Goal: Task Accomplishment & Management: Manage account settings

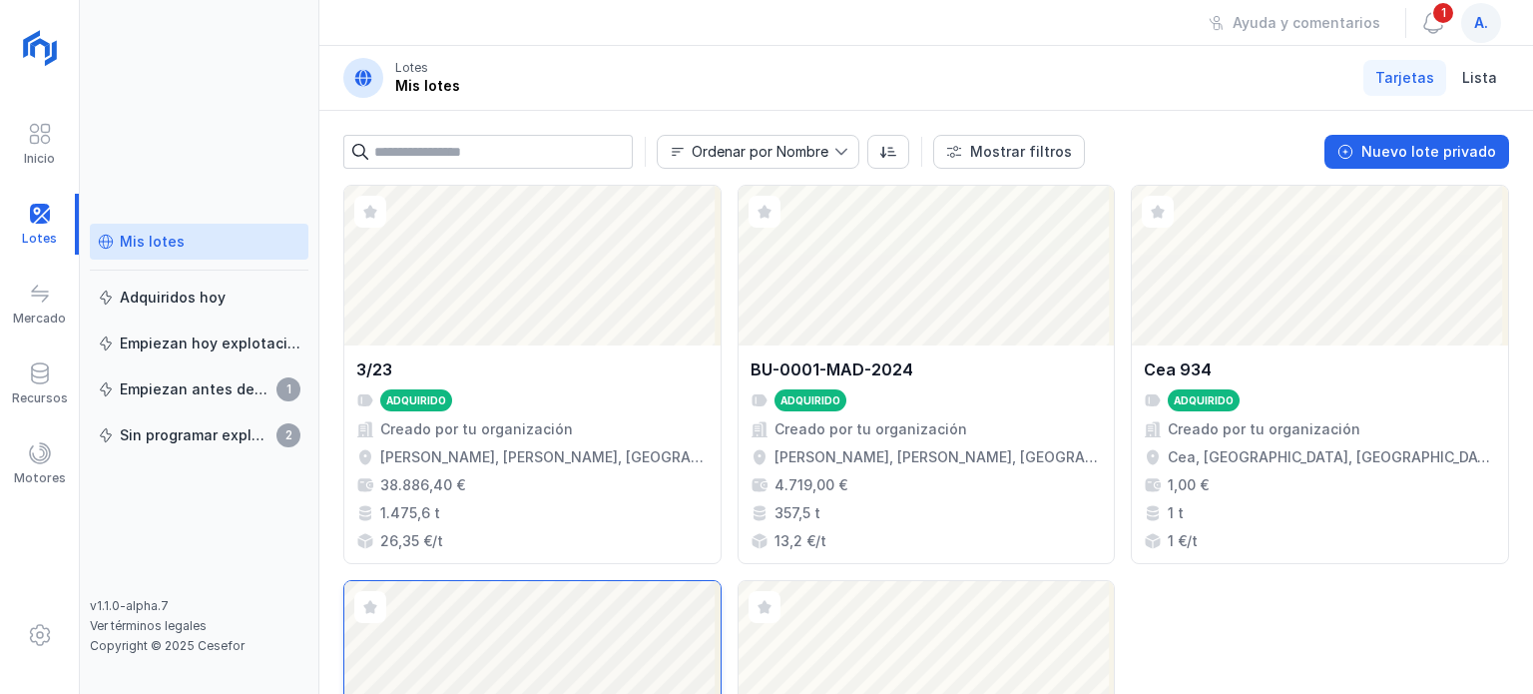
click at [590, 467] on div "3/23 Adquirido Creado por tu organización [PERSON_NAME], [PERSON_NAME], [GEOGRA…" at bounding box center [532, 454] width 352 height 194
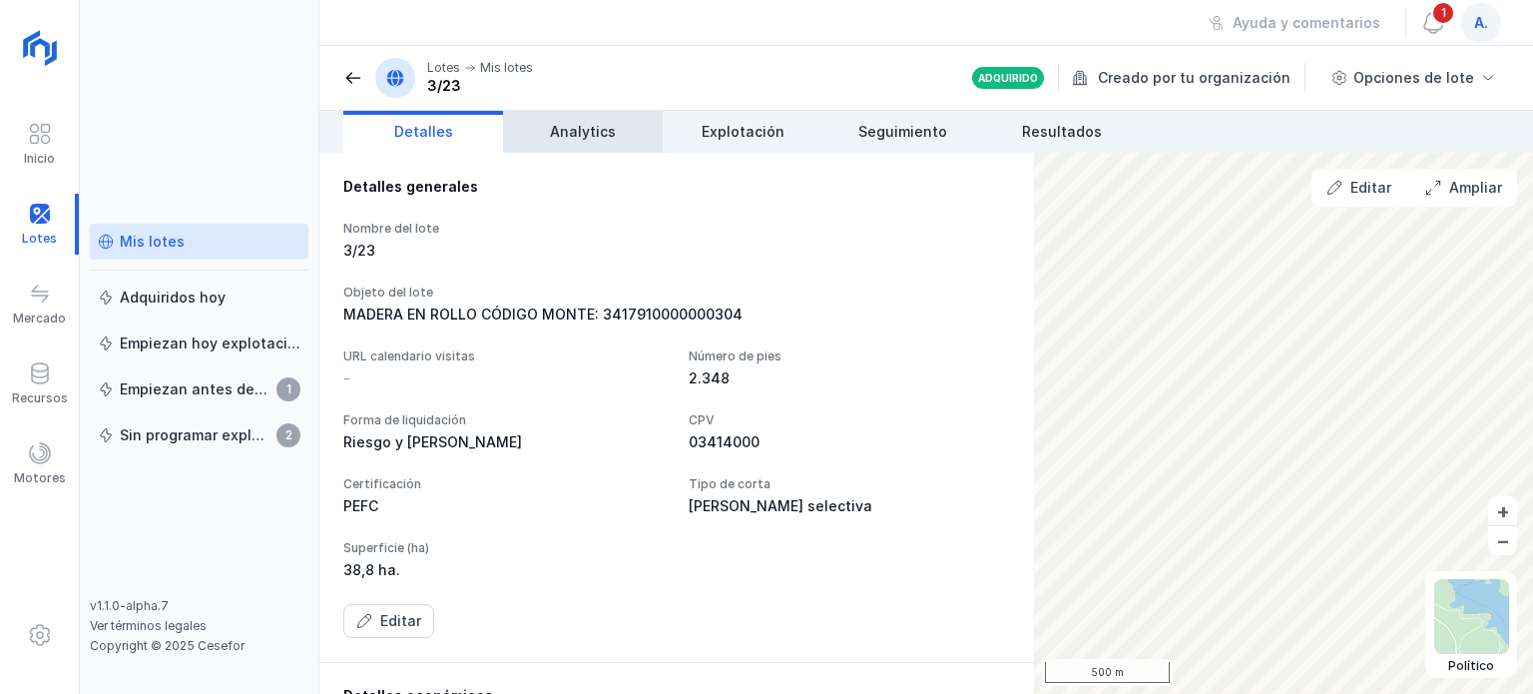
click at [554, 137] on span "Analytics" at bounding box center [583, 132] width 66 height 20
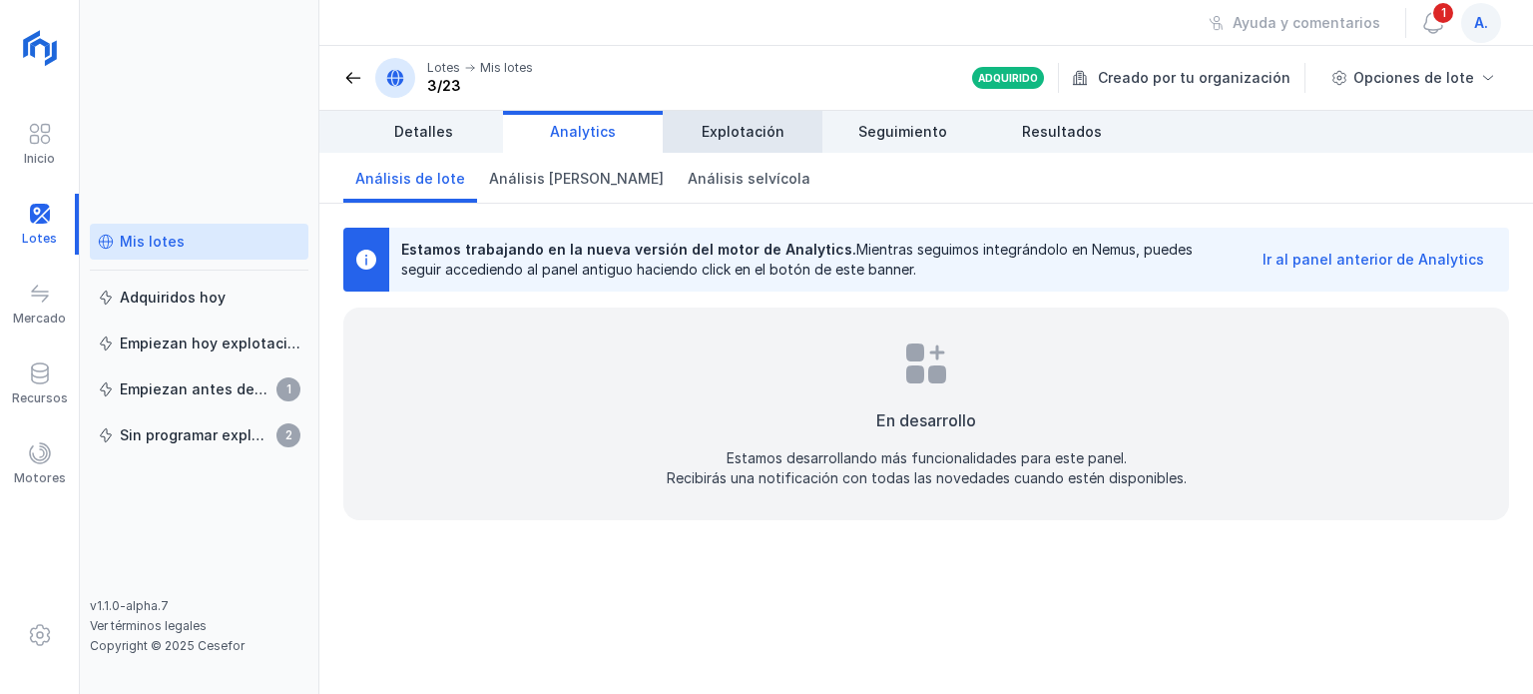
click at [743, 131] on span "Explotación" at bounding box center [743, 132] width 83 height 20
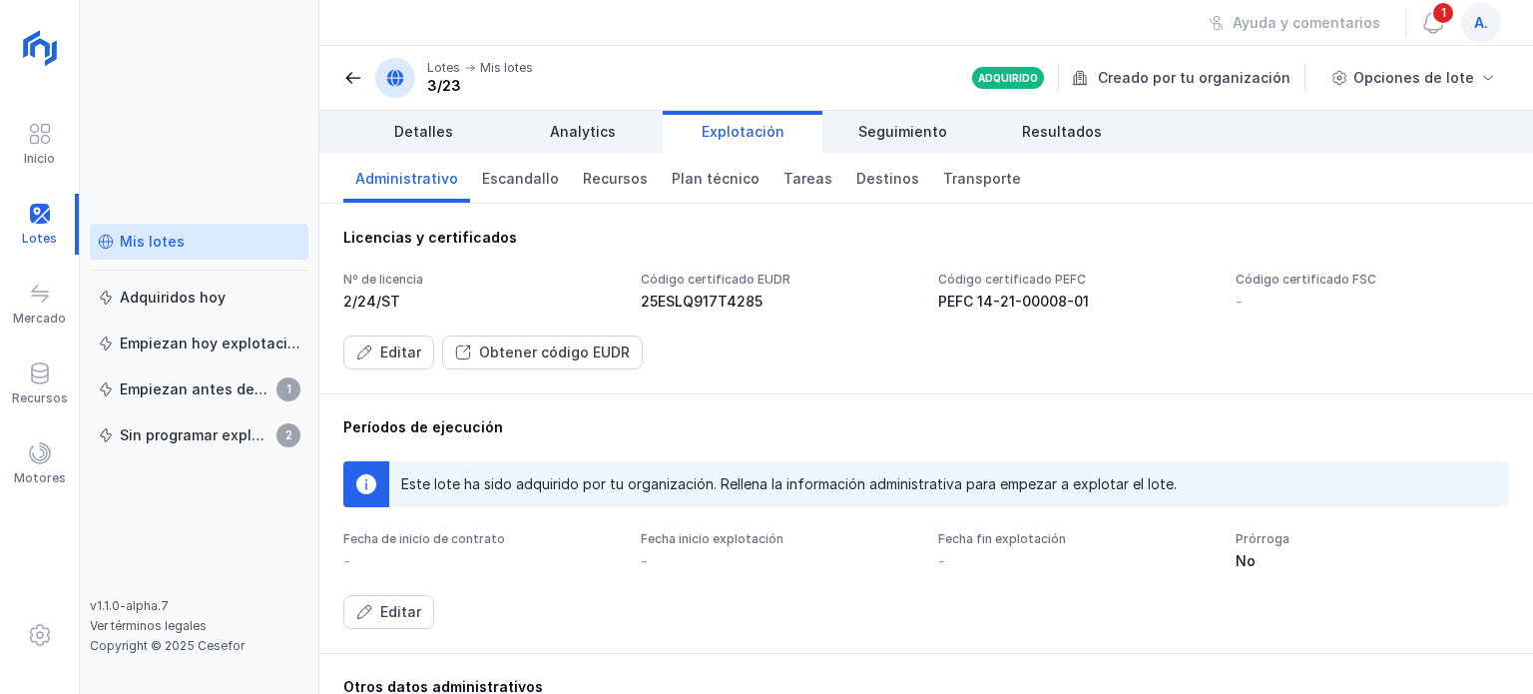
drag, startPoint x: 754, startPoint y: 304, endPoint x: 654, endPoint y: 298, distance: 101.0
click at [660, 298] on div "25ESLQ917T4285" at bounding box center [777, 301] width 273 height 20
drag, startPoint x: 632, startPoint y: 294, endPoint x: 692, endPoint y: 308, distance: 61.5
click at [692, 308] on div "Nº de licencia 2/24/ST Código certificado EUDR 25ESLQ917T4285 Código certificad…" at bounding box center [926, 291] width 1166 height 40
click at [410, 358] on div "Editar" at bounding box center [400, 352] width 41 height 20
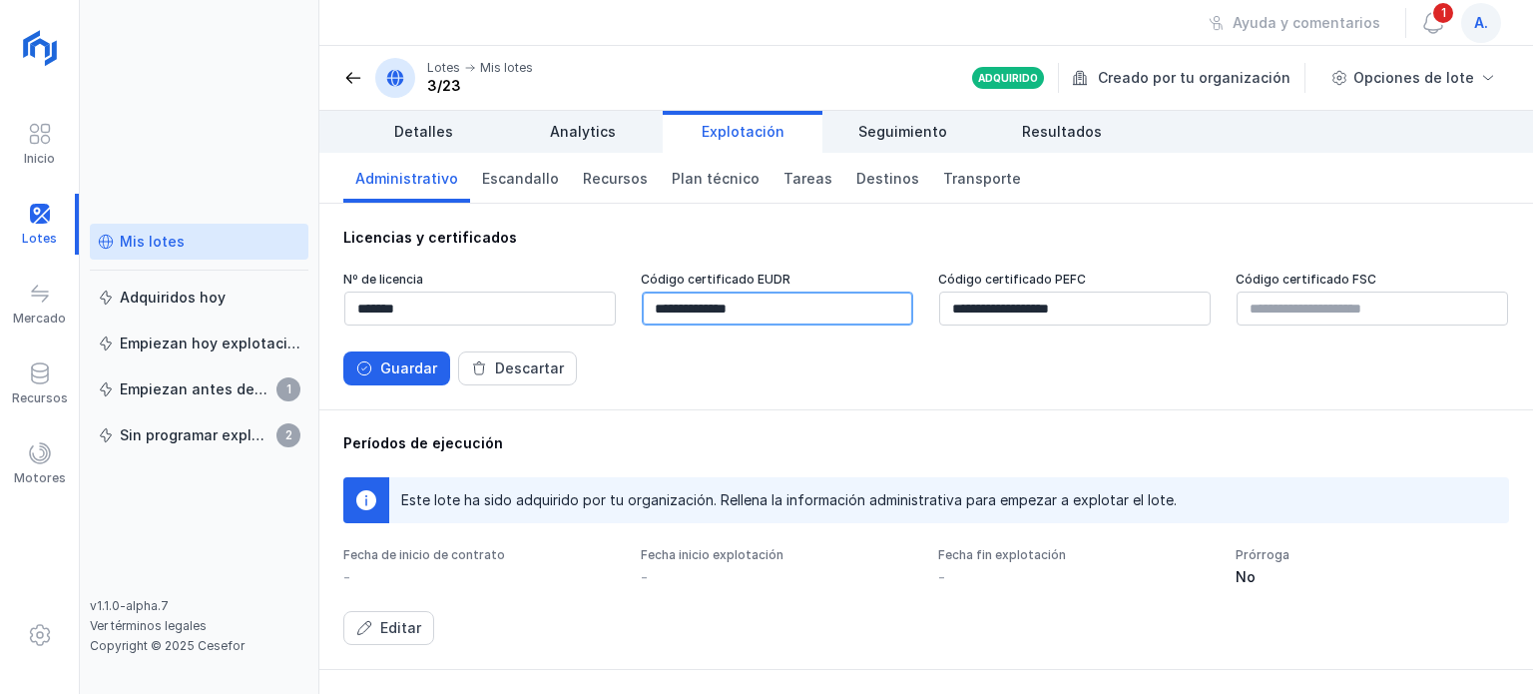
drag, startPoint x: 818, startPoint y: 309, endPoint x: 633, endPoint y: 313, distance: 185.7
click at [633, 313] on div "**********" at bounding box center [926, 299] width 1166 height 56
click at [1039, 444] on div "Períodos de ejecución" at bounding box center [926, 443] width 1166 height 20
click at [415, 367] on div "Guardar" at bounding box center [408, 368] width 57 height 20
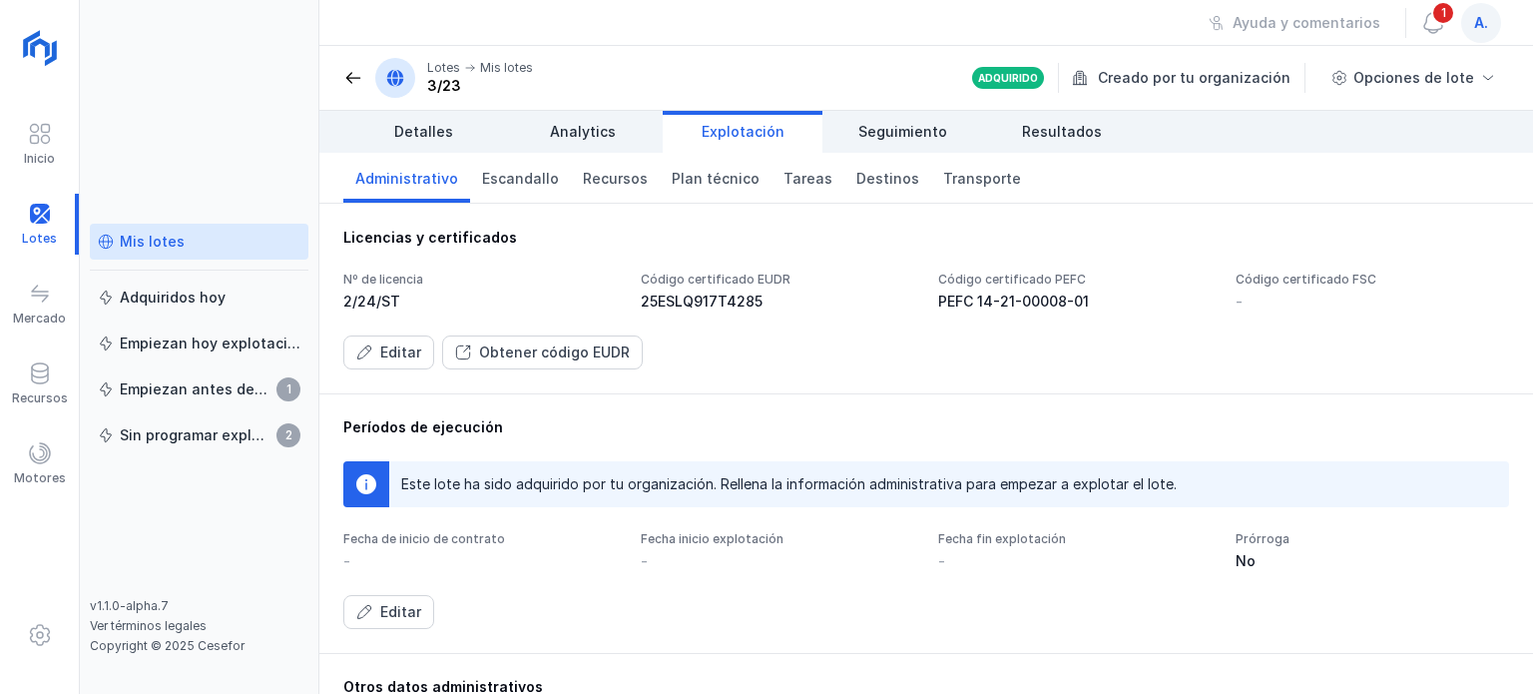
click at [338, 81] on header "Lotes Mis lotes 3/23 Adquirido Creado por tu organización Opciones de lote" at bounding box center [926, 78] width 1214 height 65
click at [357, 79] on span at bounding box center [353, 78] width 20 height 20
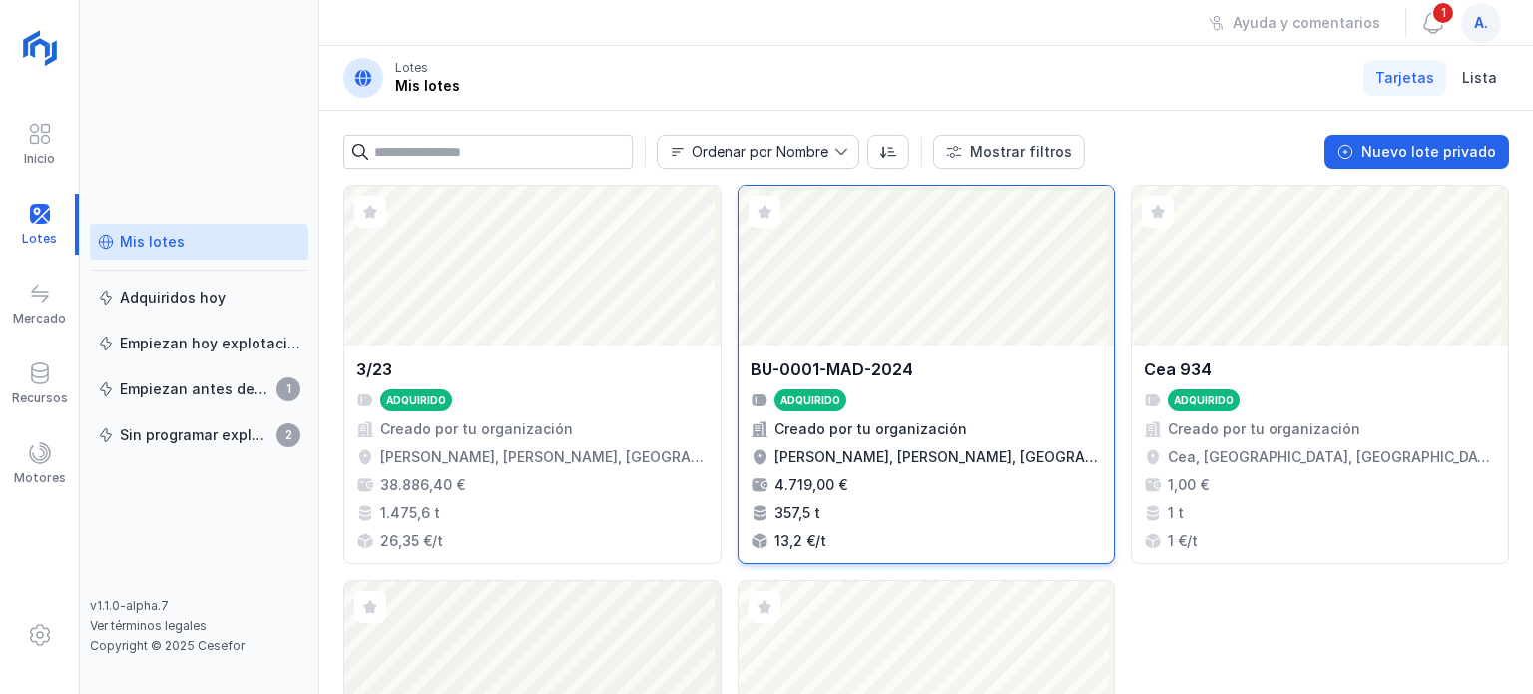
click at [922, 438] on div "BU-0001-MAD-2024 Adquirido Creado por tu organización [PERSON_NAME], [PERSON_NA…" at bounding box center [926, 454] width 352 height 194
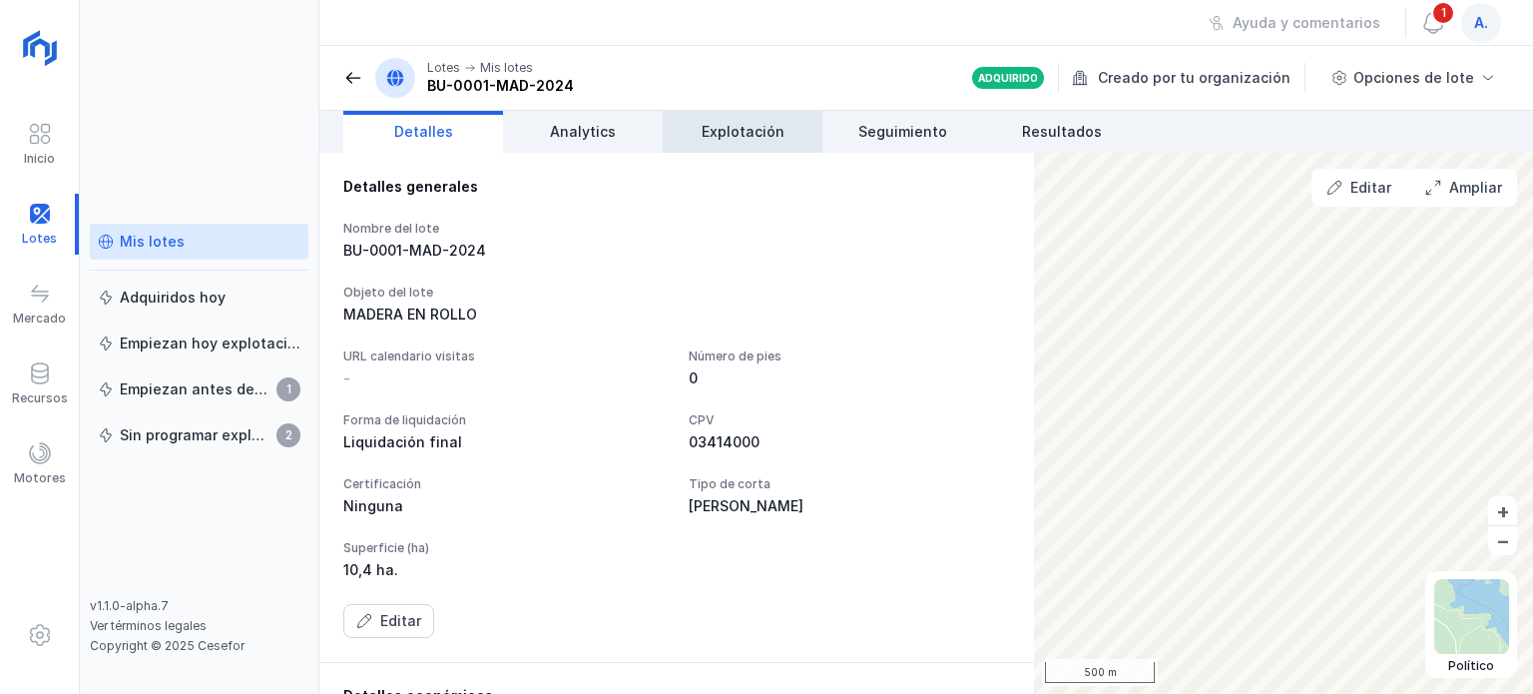
click at [711, 123] on span "Explotación" at bounding box center [743, 132] width 83 height 20
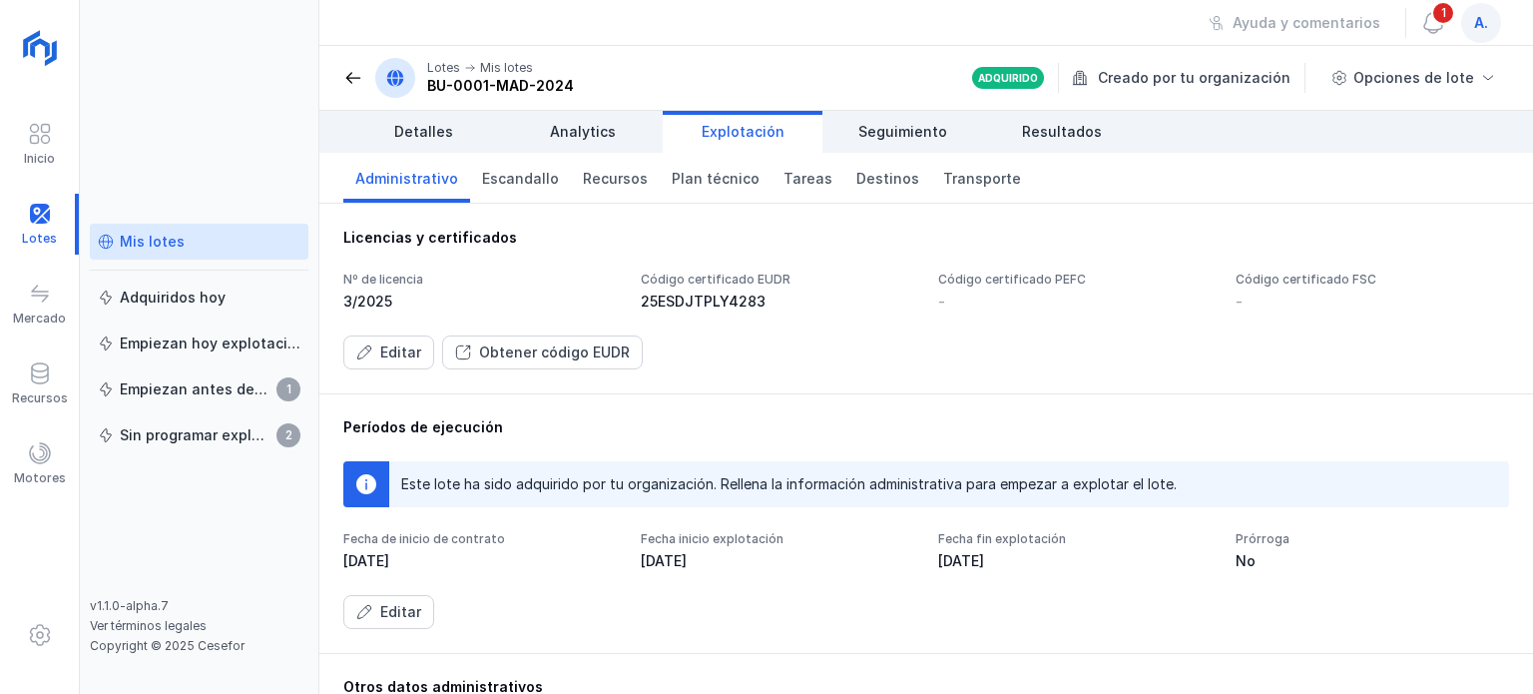
click at [756, 303] on div "25ESDJTPLY4283" at bounding box center [777, 301] width 273 height 20
click at [407, 353] on div "Editar" at bounding box center [400, 352] width 41 height 20
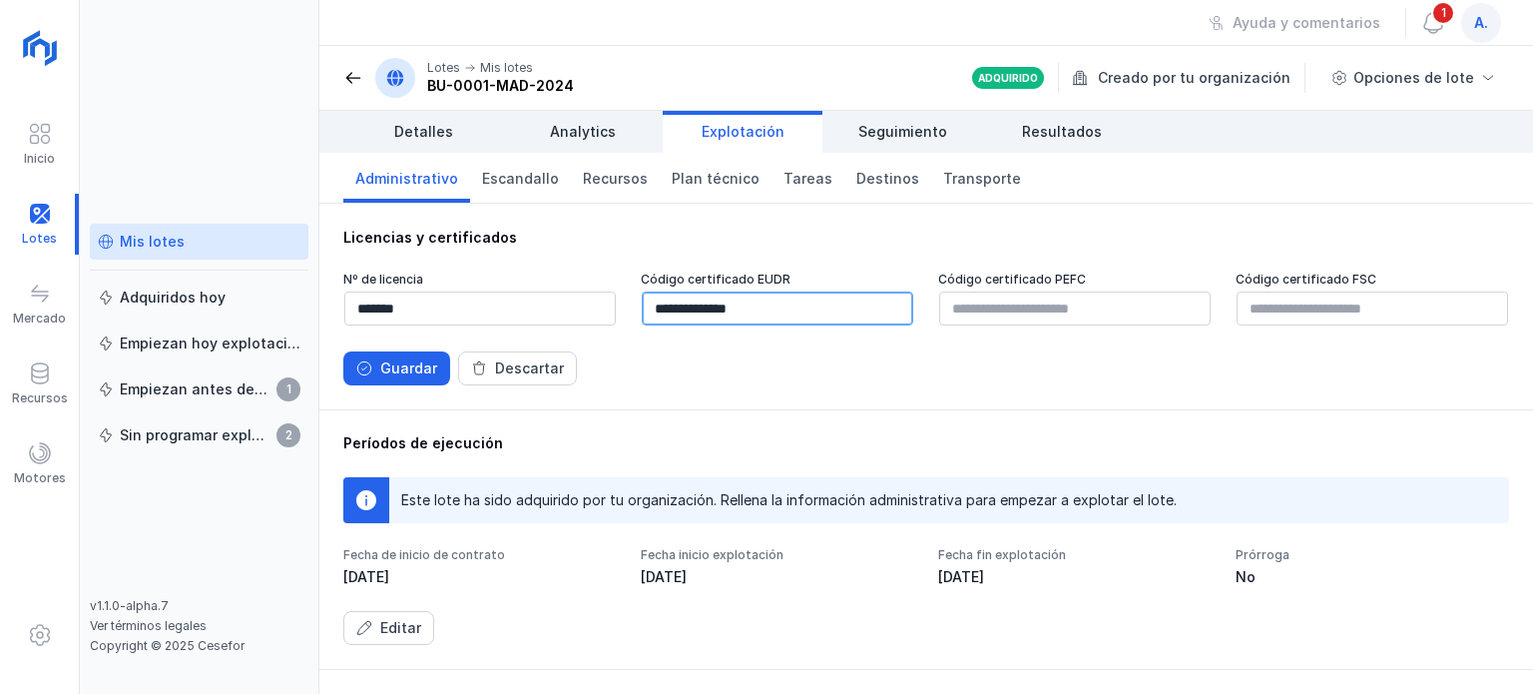
drag, startPoint x: 723, startPoint y: 308, endPoint x: 580, endPoint y: 305, distance: 142.7
click at [594, 305] on div "**********" at bounding box center [926, 299] width 1166 height 56
drag, startPoint x: 989, startPoint y: 405, endPoint x: 979, endPoint y: 407, distance: 10.2
click at [989, 405] on div "**********" at bounding box center [926, 307] width 1214 height 206
click at [411, 368] on div "Guardar" at bounding box center [408, 368] width 57 height 20
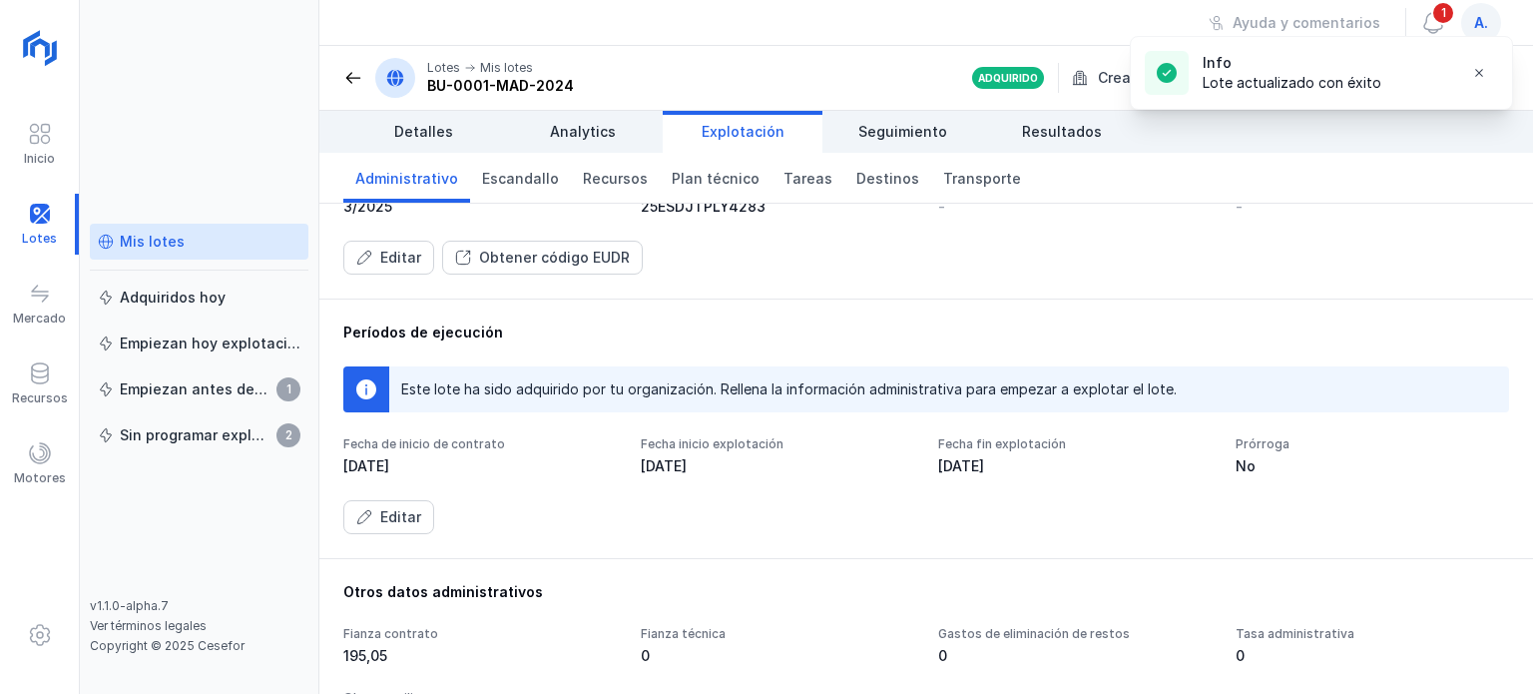
scroll to position [200, 0]
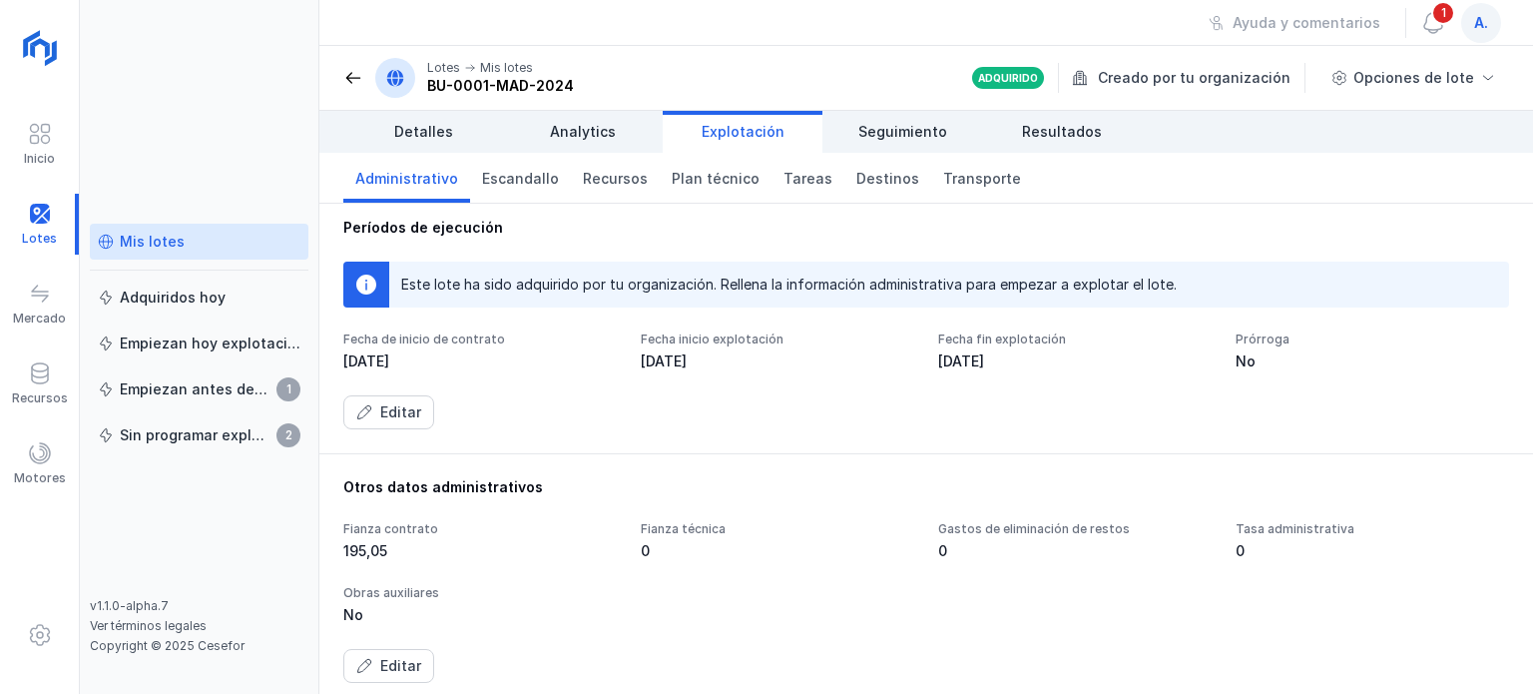
click at [1085, 406] on div "Editar" at bounding box center [926, 412] width 1166 height 34
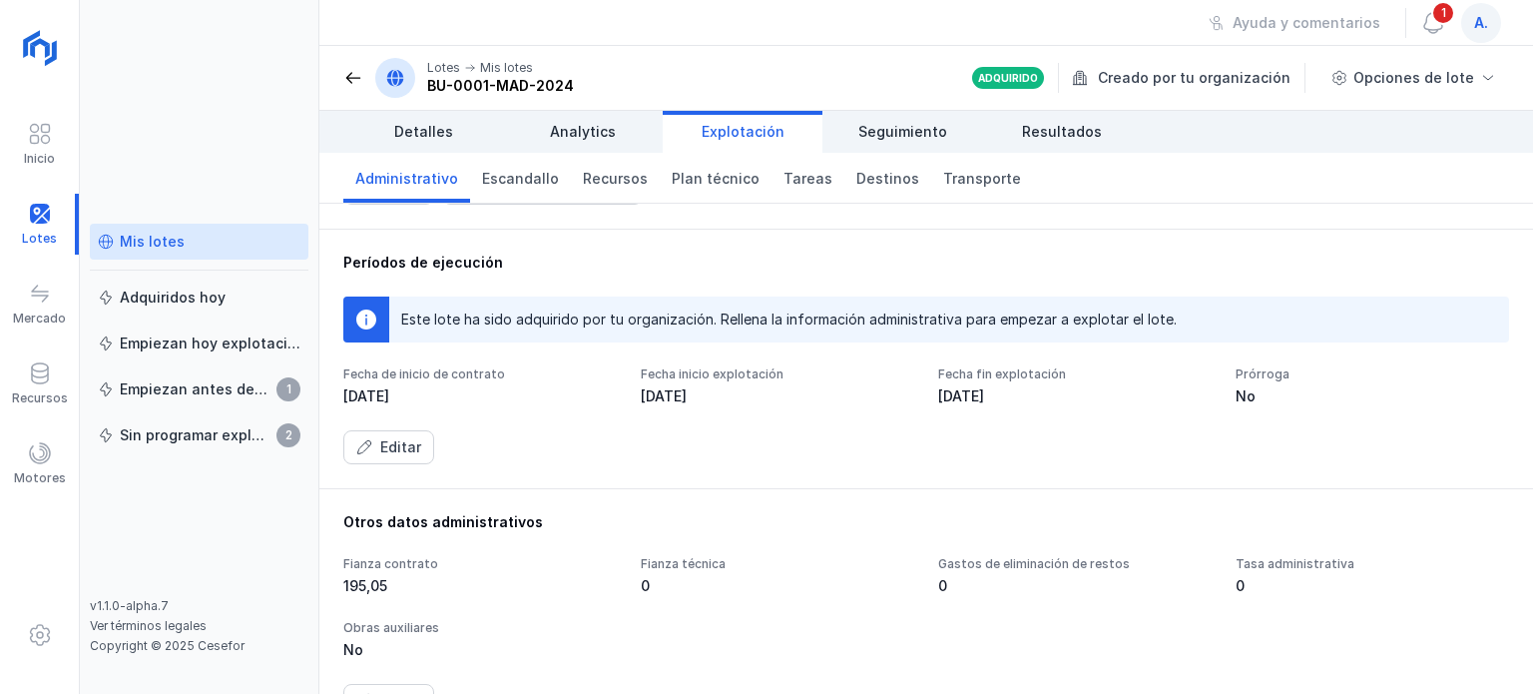
scroll to position [100, 0]
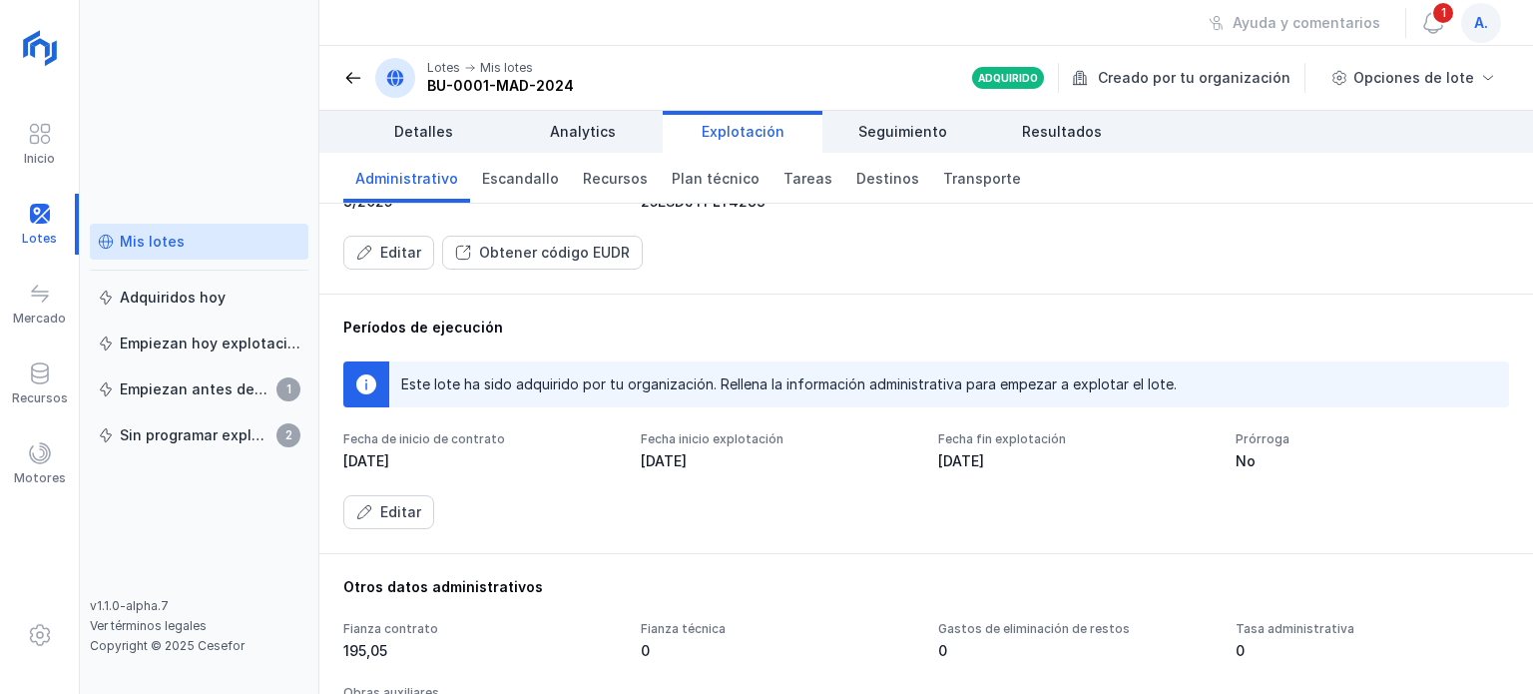
click at [1082, 487] on div "Fecha de inicio de contrato [DATE] Fecha inicio explotación [DATE] Fecha fin ex…" at bounding box center [926, 480] width 1166 height 98
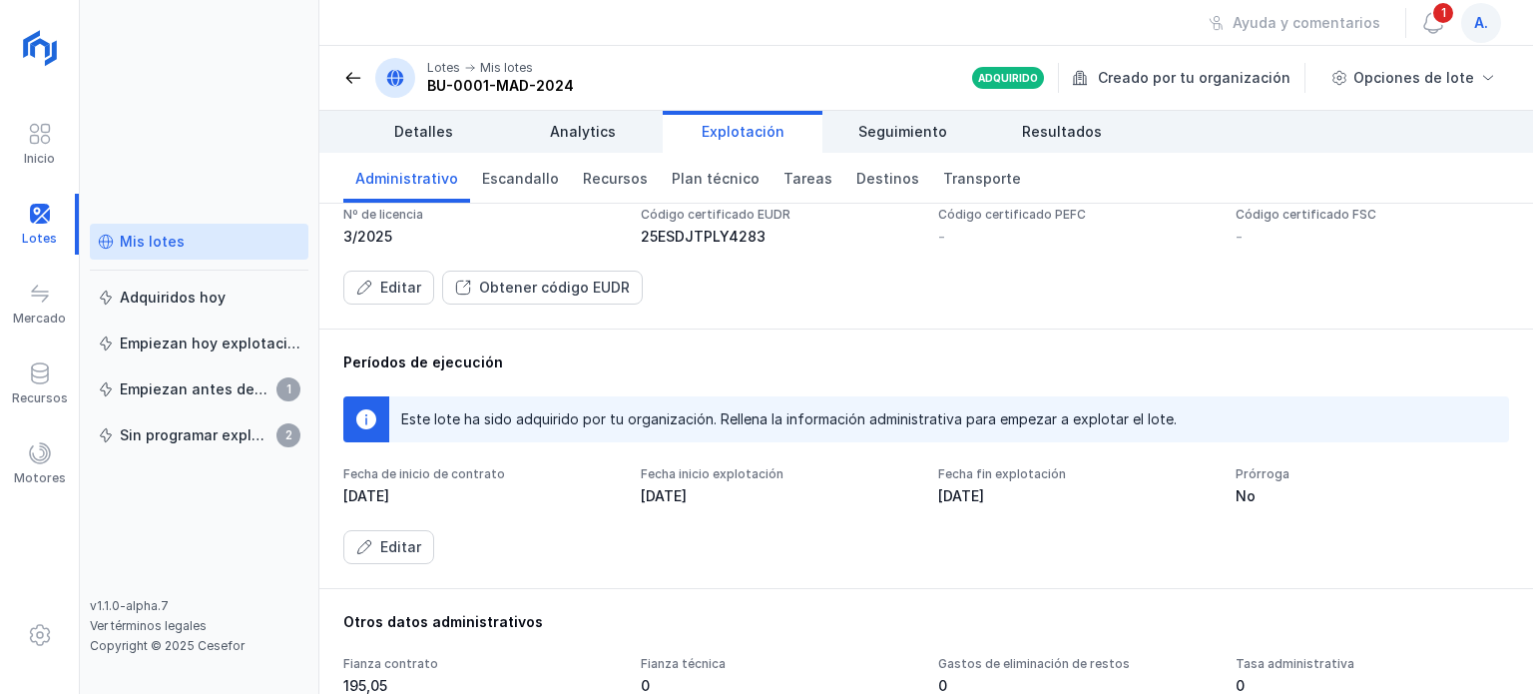
scroll to position [0, 0]
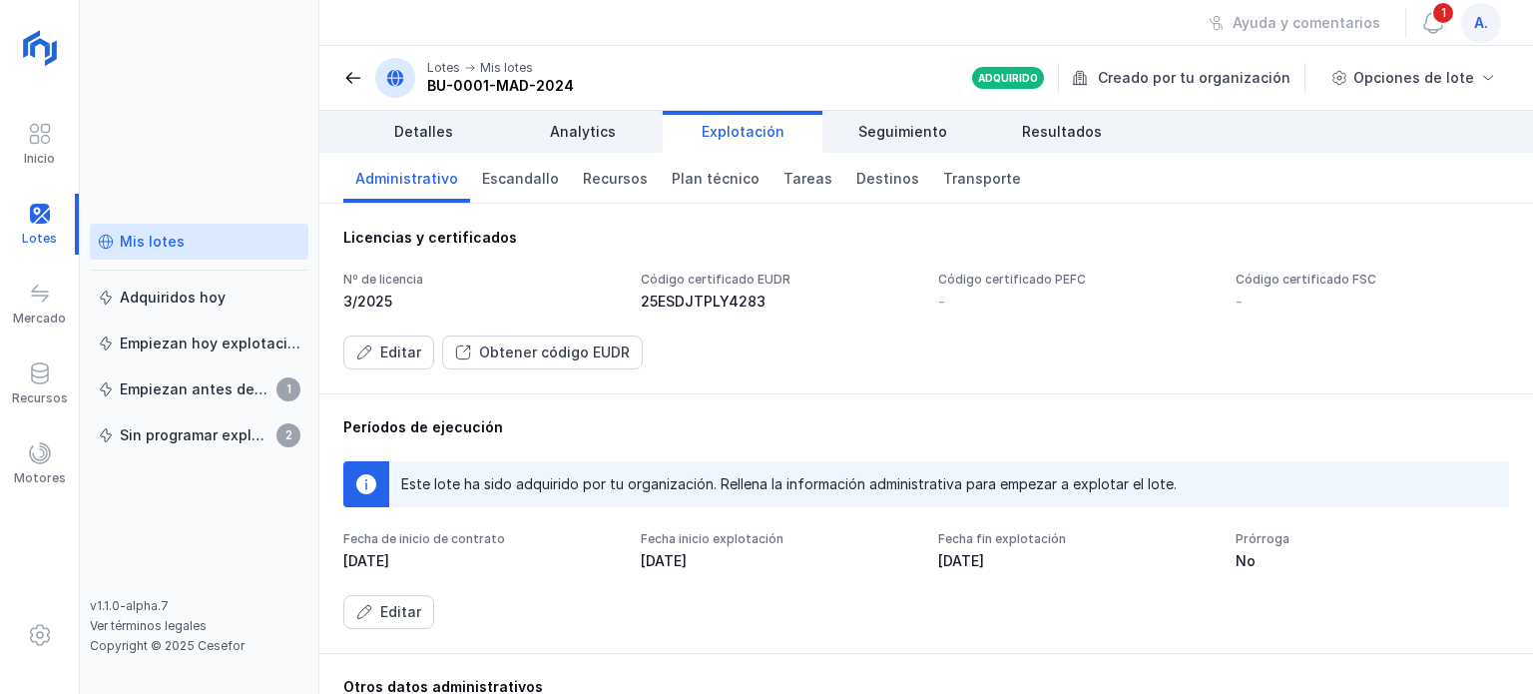
click at [352, 81] on span at bounding box center [353, 78] width 20 height 20
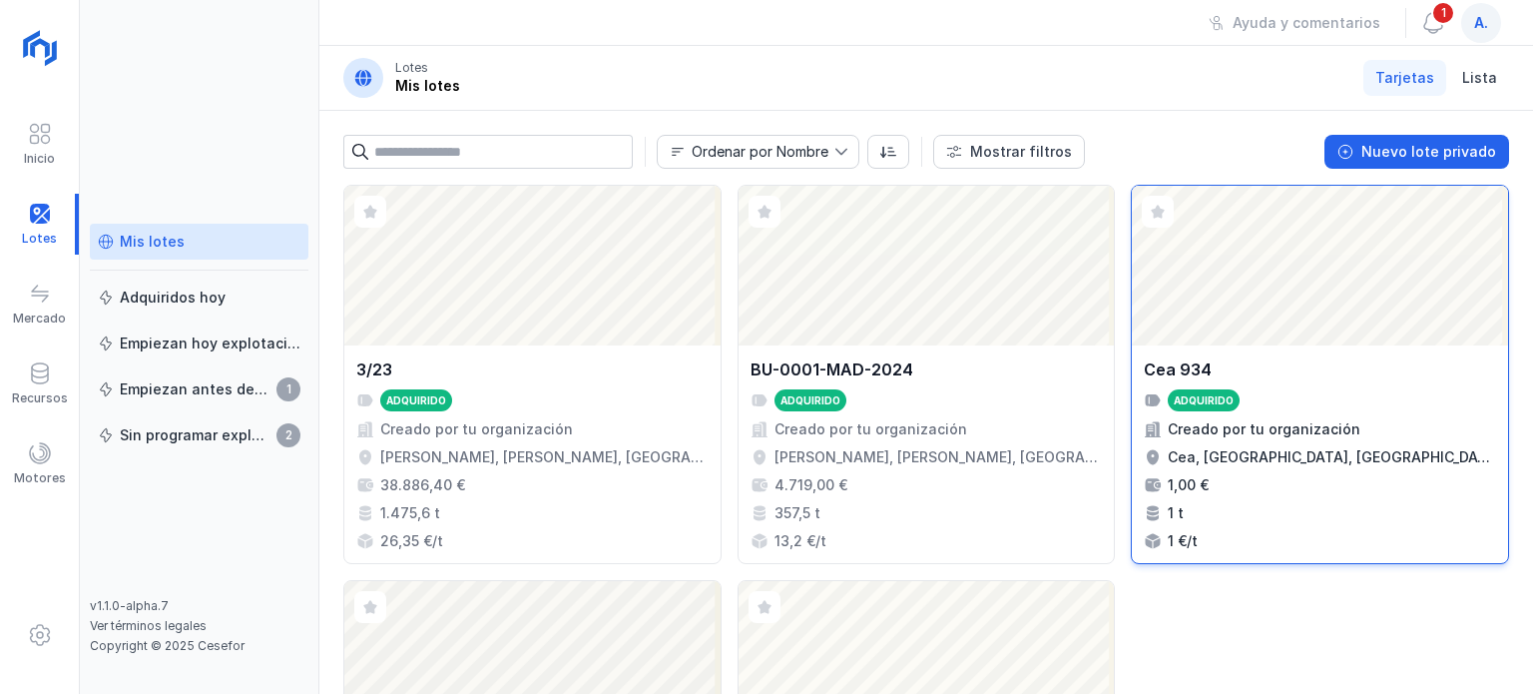
click at [1209, 496] on div "Cea 934 Adquirido Creado por tu organización Cea, [GEOGRAPHIC_DATA], [GEOGRAPHI…" at bounding box center [1320, 454] width 352 height 194
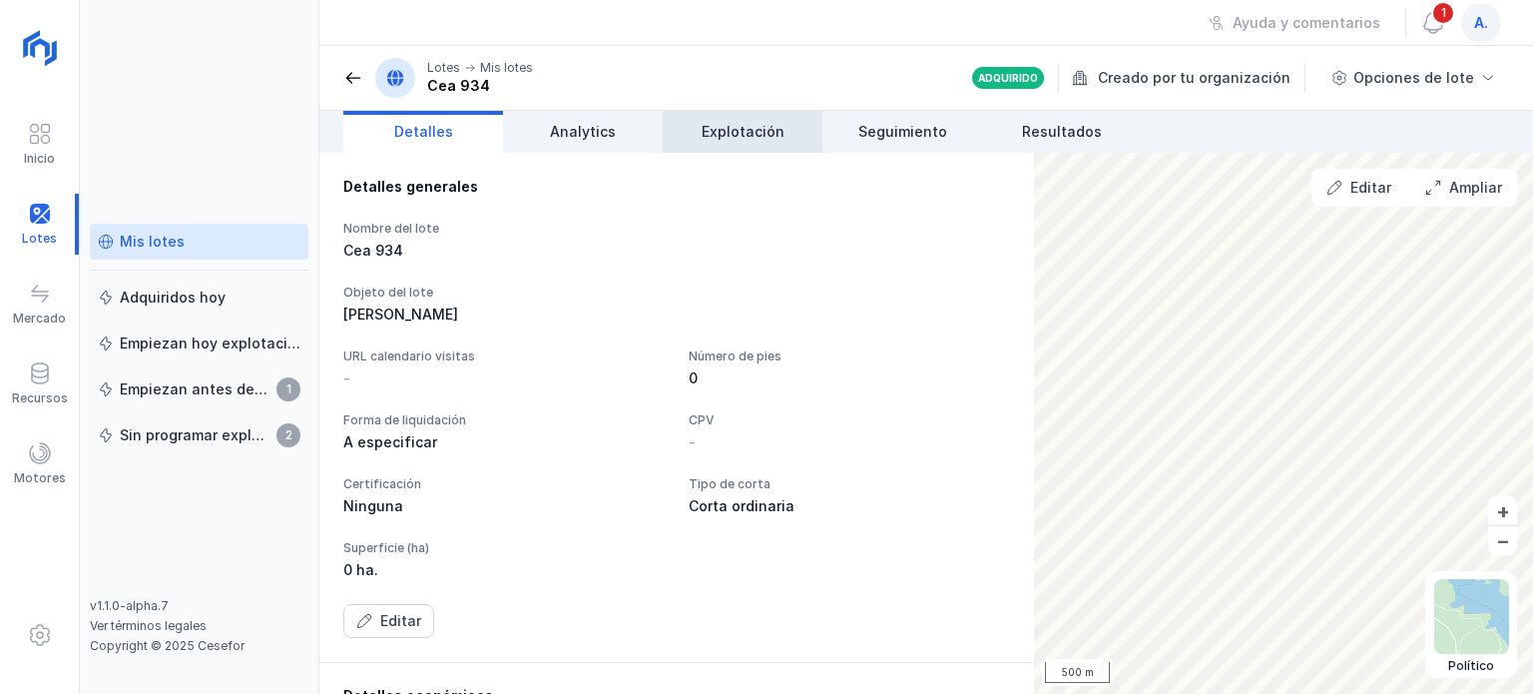
click at [709, 141] on span "Explotación" at bounding box center [743, 132] width 83 height 20
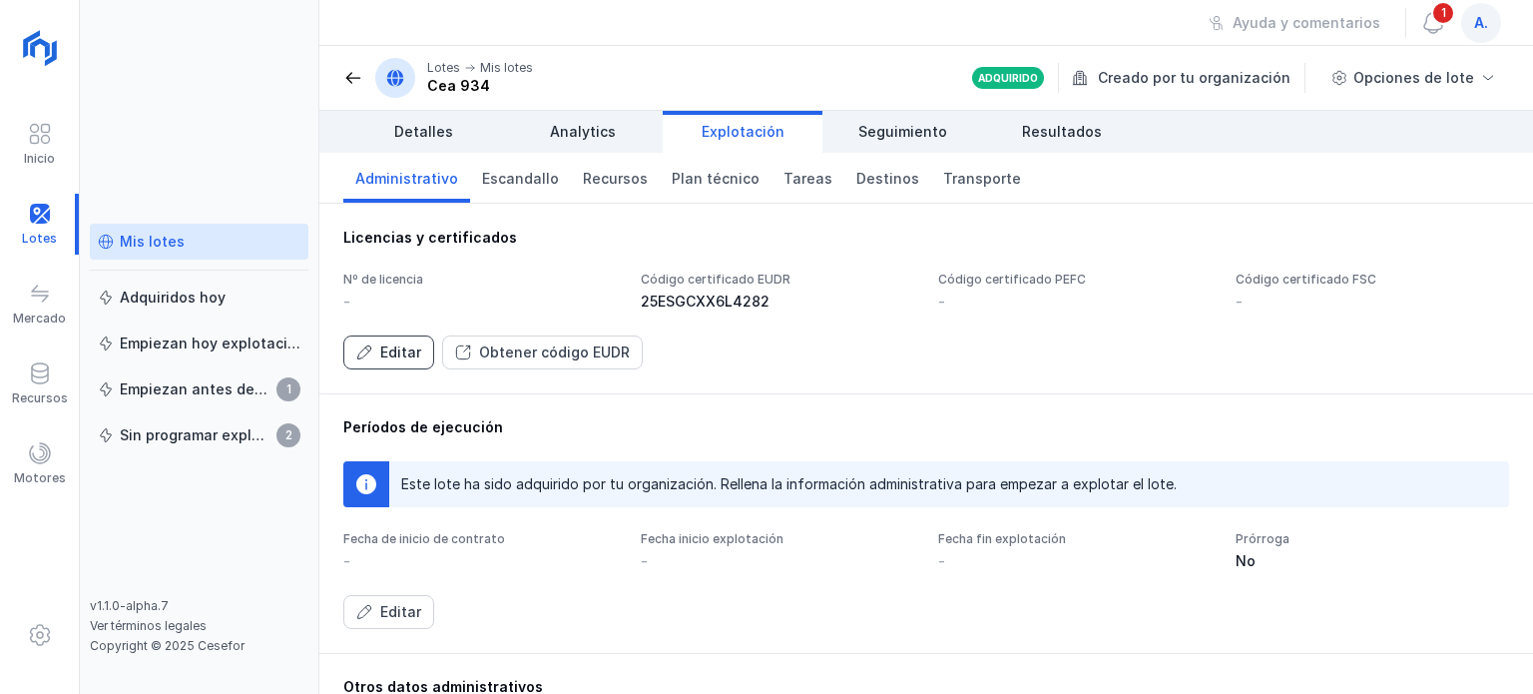
click at [398, 354] on div "Editar" at bounding box center [400, 352] width 41 height 20
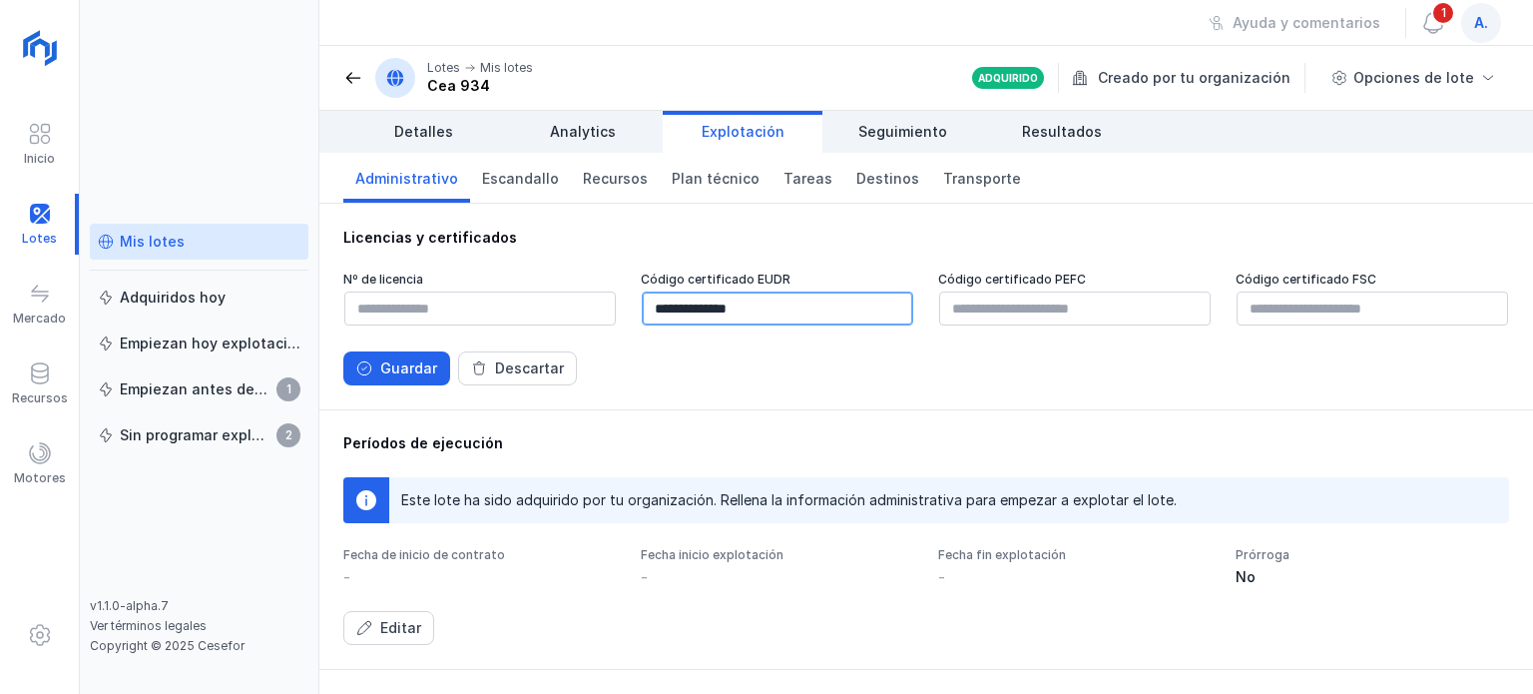
drag, startPoint x: 791, startPoint y: 319, endPoint x: 547, endPoint y: 309, distance: 244.7
click at [579, 306] on div "**********" at bounding box center [926, 299] width 1166 height 56
click at [407, 366] on div "Guardar" at bounding box center [408, 368] width 57 height 20
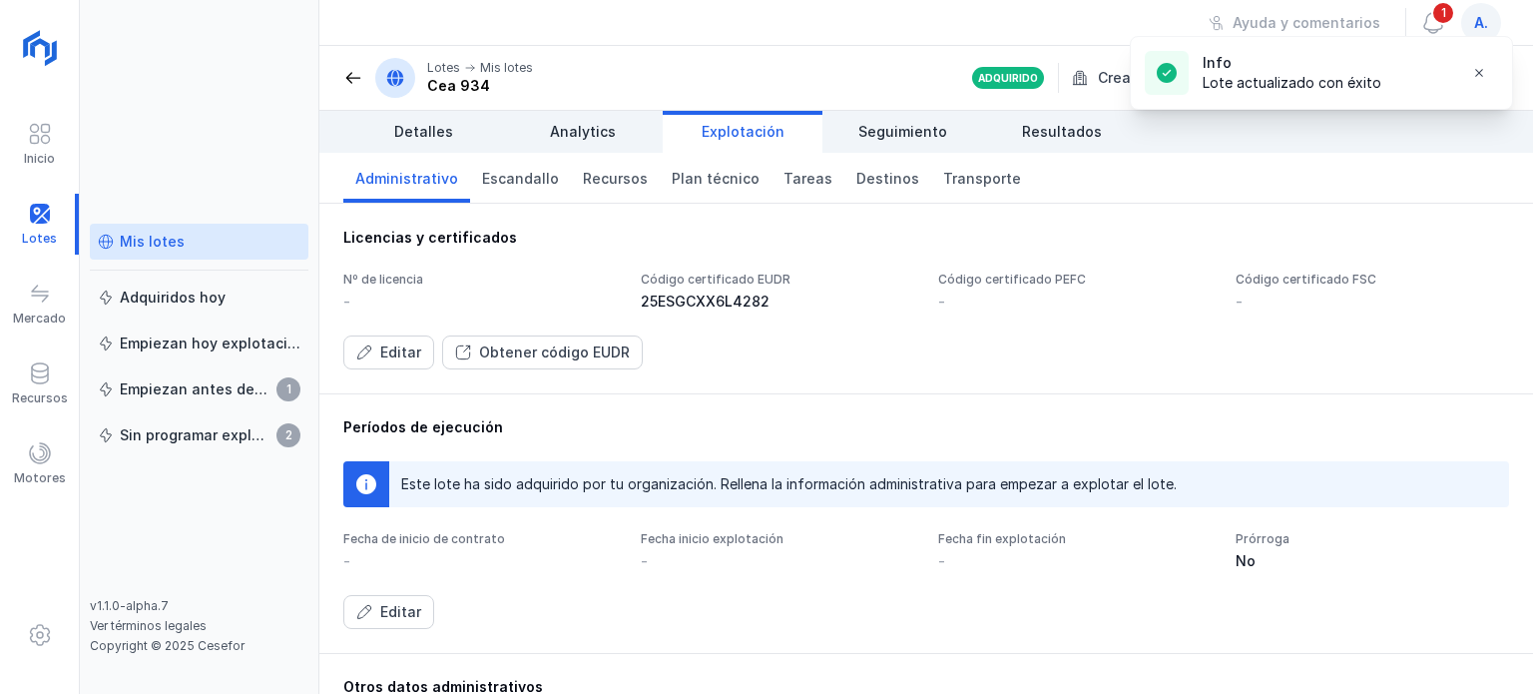
click at [1143, 389] on div "Licencias y certificados Nº de licencia - Código certificado EUDR 25ESGCXX6L428…" at bounding box center [926, 299] width 1214 height 190
click at [451, 143] on link "Detalles" at bounding box center [423, 132] width 160 height 42
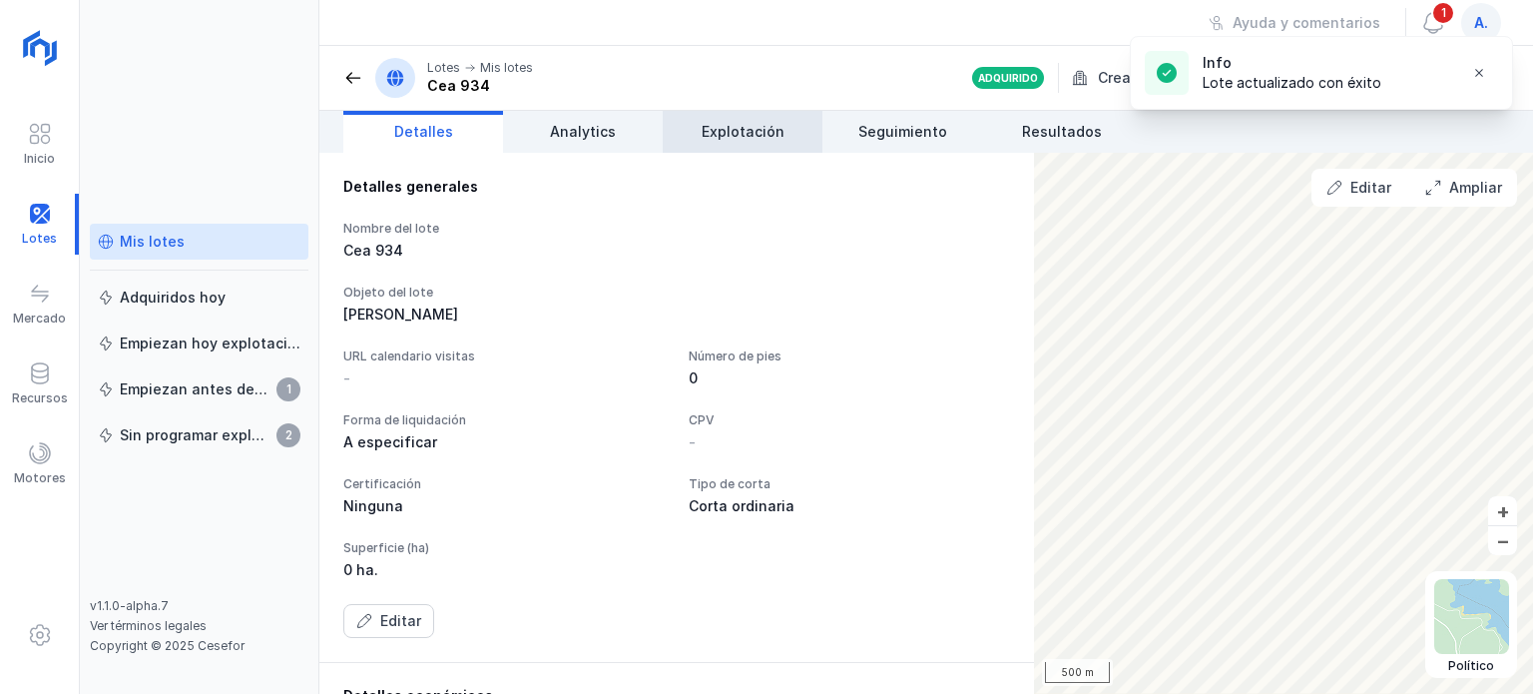
click at [747, 123] on span "Explotación" at bounding box center [743, 132] width 83 height 20
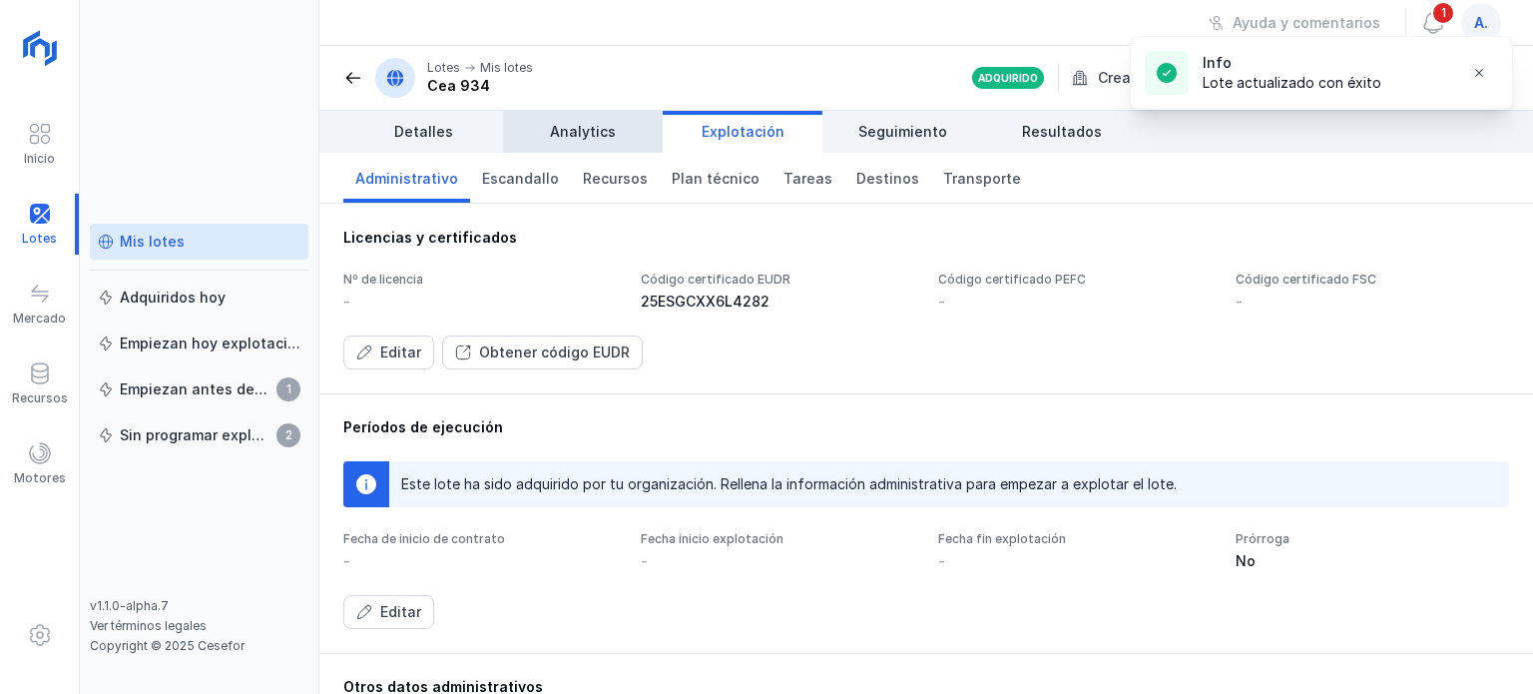
click at [563, 127] on span "Analytics" at bounding box center [583, 132] width 66 height 20
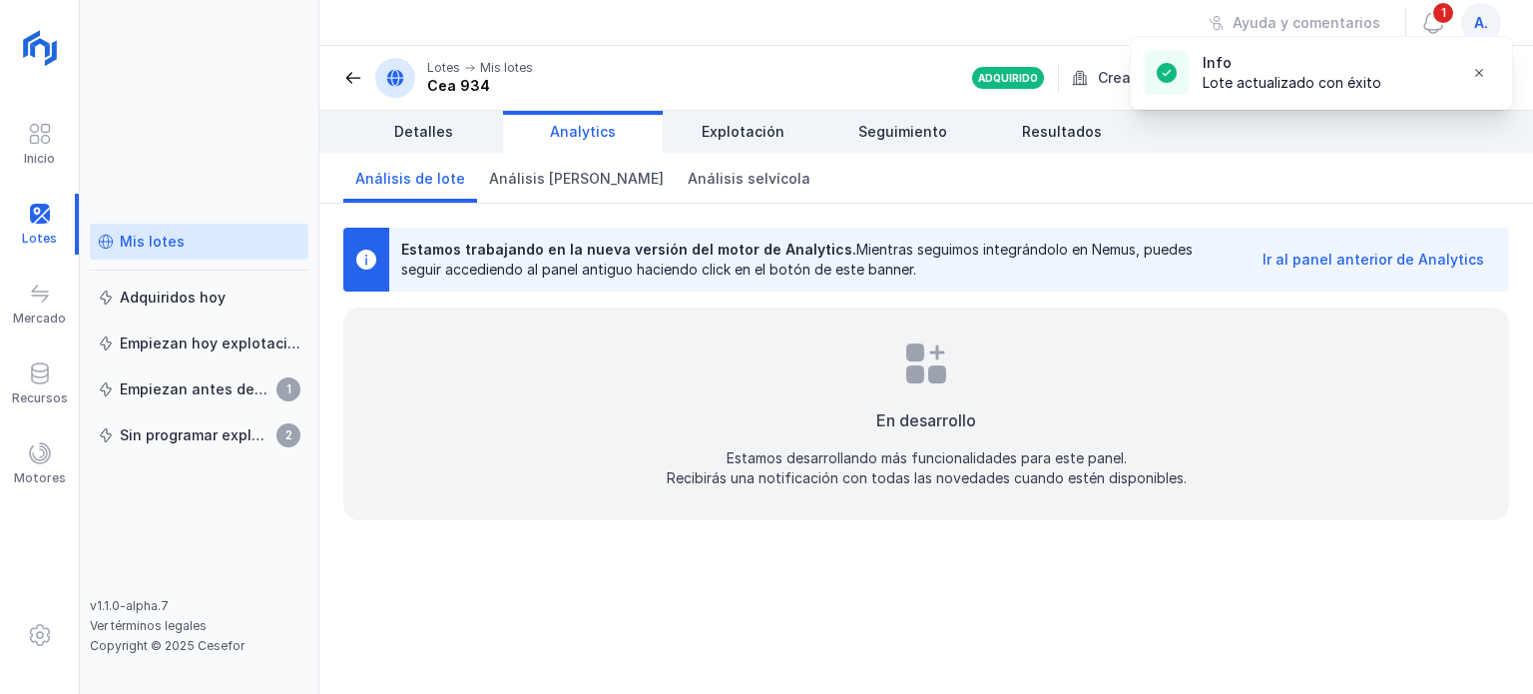
drag, startPoint x: 347, startPoint y: 75, endPoint x: 399, endPoint y: 80, distance: 52.1
click at [348, 75] on span at bounding box center [353, 78] width 20 height 20
